Goal: Task Accomplishment & Management: Use online tool/utility

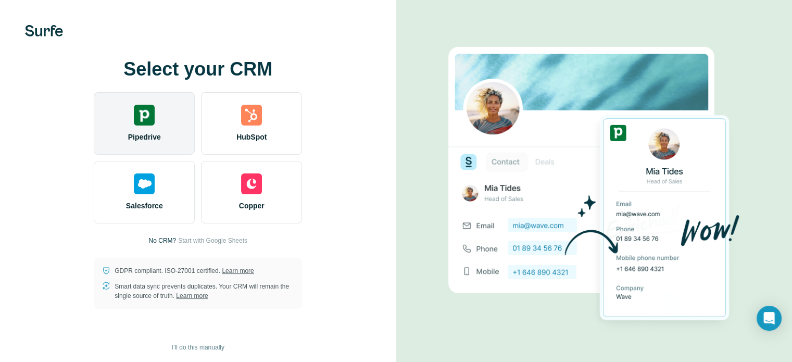
click at [164, 128] on div "Pipedrive" at bounding box center [144, 123] width 101 height 63
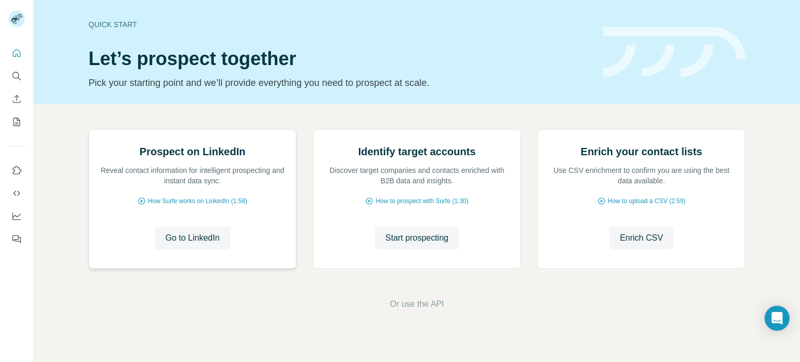
scroll to position [88, 0]
click at [205, 244] on span "Go to LinkedIn" at bounding box center [192, 238] width 54 height 13
